Goal: Task Accomplishment & Management: Manage account settings

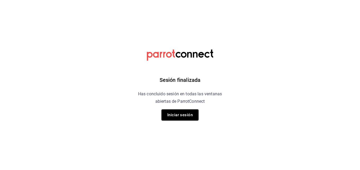
click at [194, 118] on button "Iniciar sesión" at bounding box center [180, 115] width 37 height 11
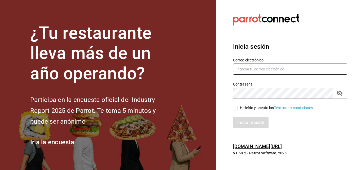
type input "[EMAIL_ADDRESS][DOMAIN_NAME]"
click at [237, 107] on input "He leído y acepto los Términos y condiciones." at bounding box center [235, 108] width 5 height 5
checkbox input "true"
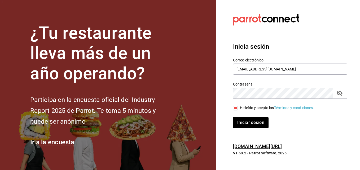
click at [230, 120] on div "Iniciar sesión" at bounding box center [287, 120] width 121 height 18
click at [233, 119] on button "Iniciar sesión" at bounding box center [251, 122] width 36 height 11
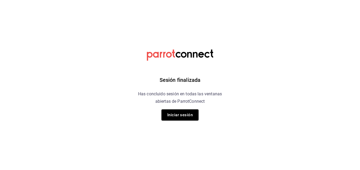
click at [175, 121] on div "Sesión finalizada Has concluido sesión en todas las ventanas abiertas de Parrot…" at bounding box center [180, 85] width 134 height 170
click at [175, 117] on button "Iniciar sesión" at bounding box center [180, 115] width 37 height 11
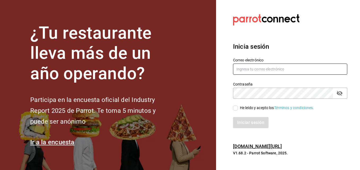
type input "[EMAIL_ADDRESS][DOMAIN_NAME]"
click at [236, 108] on input "He leído y acepto los Términos y condiciones." at bounding box center [235, 108] width 5 height 5
checkbox input "true"
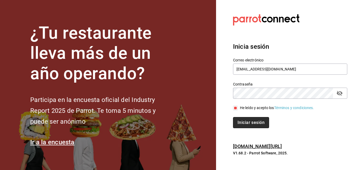
click at [246, 125] on button "Iniciar sesión" at bounding box center [251, 122] width 36 height 11
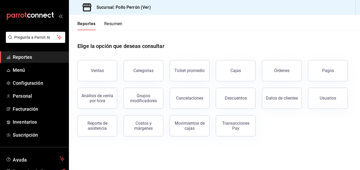
click at [285, 82] on div "Datos de clientes" at bounding box center [279, 95] width 46 height 28
